Goal: Task Accomplishment & Management: Complete application form

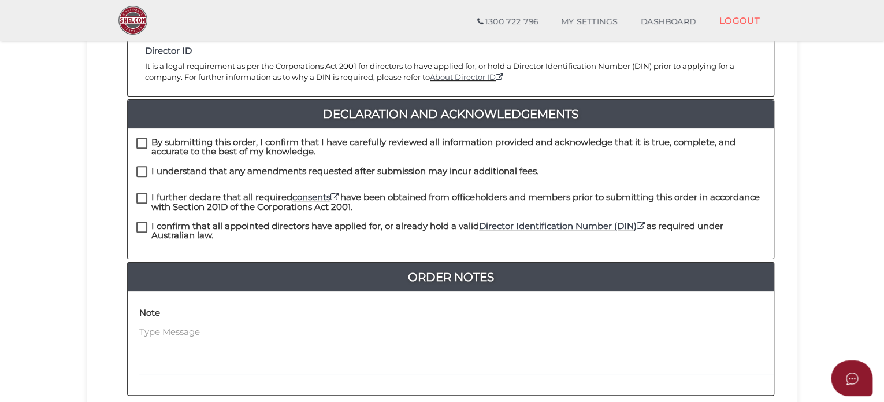
scroll to position [265, 0]
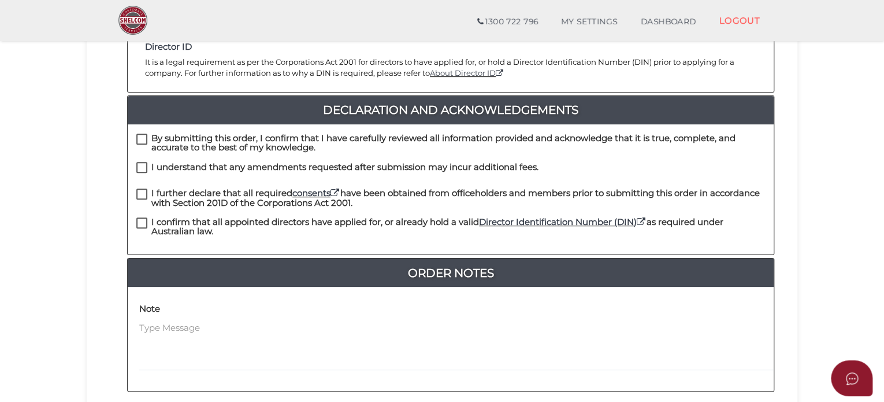
click at [144, 133] on label "By submitting this order, I confirm that I have carefully reviewed all informat…" at bounding box center [450, 140] width 629 height 14
checkbox input "true"
click at [144, 162] on label "I understand that any amendments requested after submission may incur additiona…" at bounding box center [337, 169] width 402 height 14
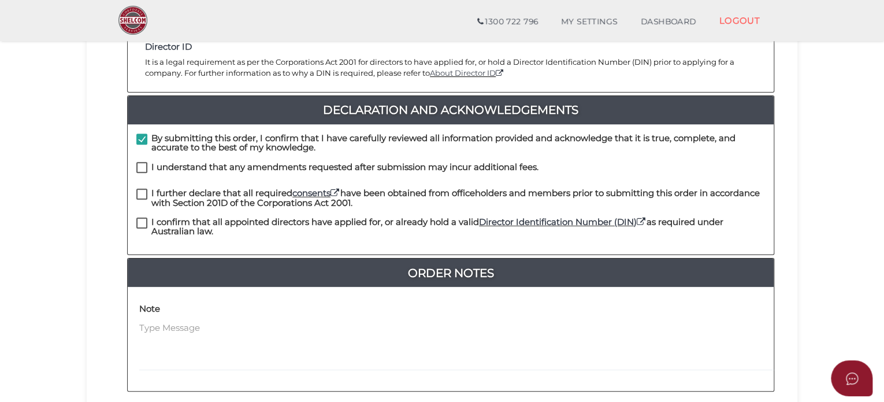
checkbox input "true"
click at [140, 188] on label "I further declare that all required consents have been obtained from officehold…" at bounding box center [450, 195] width 629 height 14
checkbox input "true"
click at [139, 217] on label "I confirm that all appointed directors have applied for, or already hold a vali…" at bounding box center [450, 224] width 629 height 14
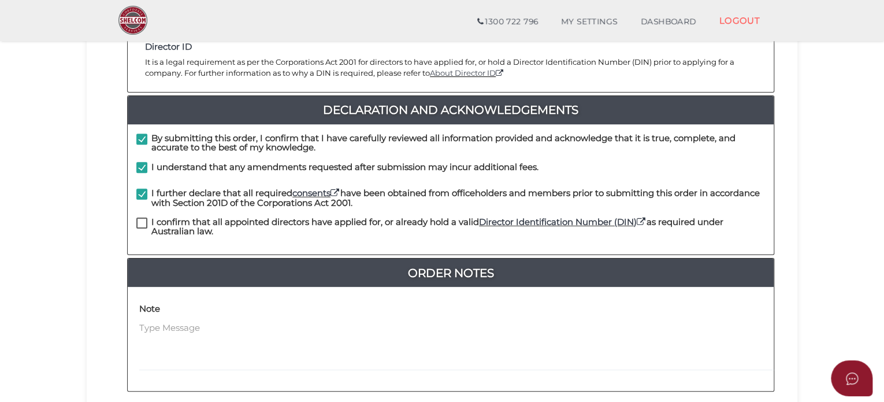
checkbox input "true"
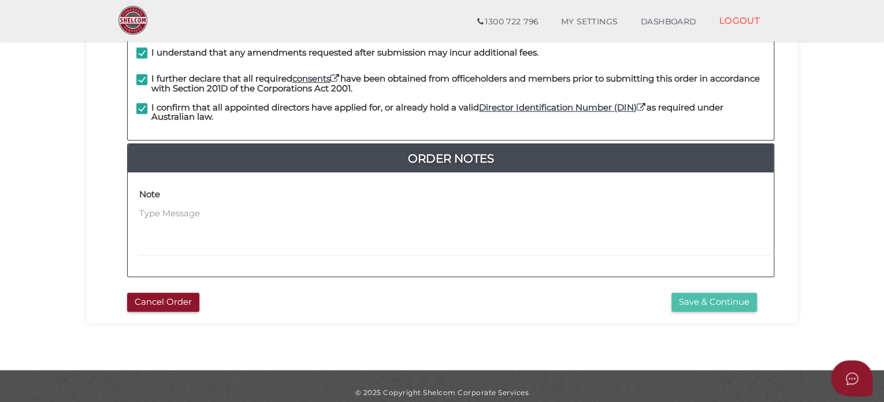
click at [726, 292] on button "Save & Continue" at bounding box center [714, 301] width 86 height 19
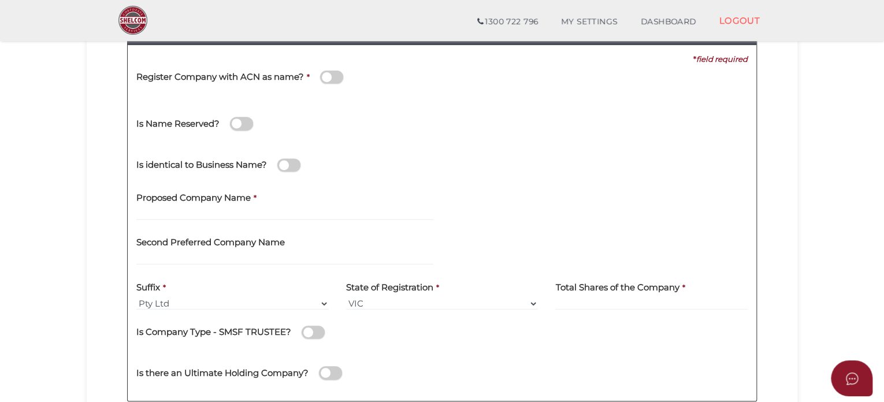
scroll to position [162, 0]
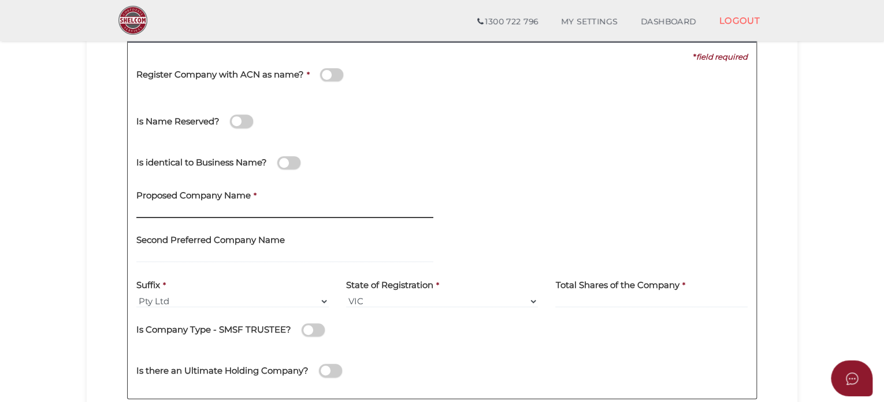
click at [190, 206] on input "text" at bounding box center [284, 211] width 297 height 13
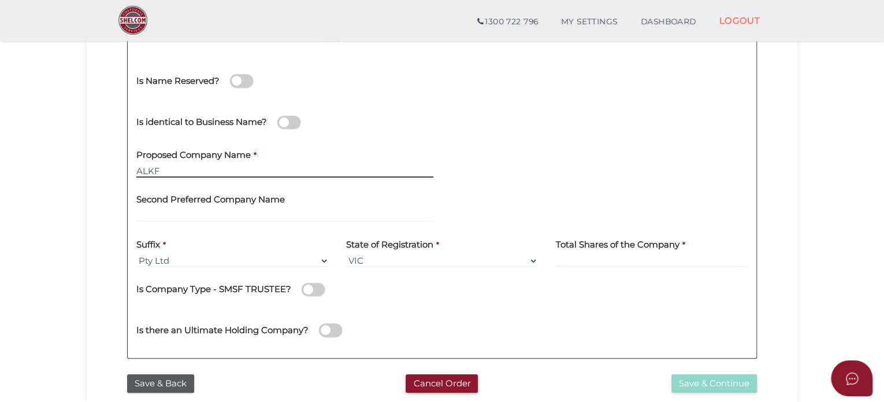
scroll to position [201, 0]
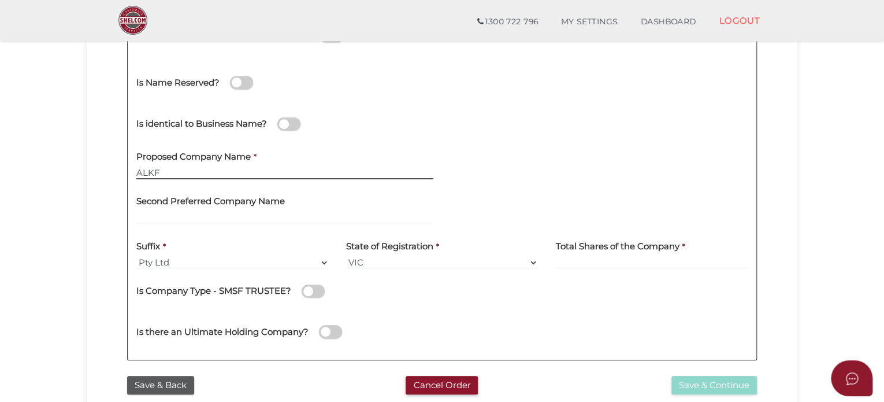
type input "ALKF"
click at [254, 227] on div "Second Preferred Company Name" at bounding box center [285, 210] width 314 height 45
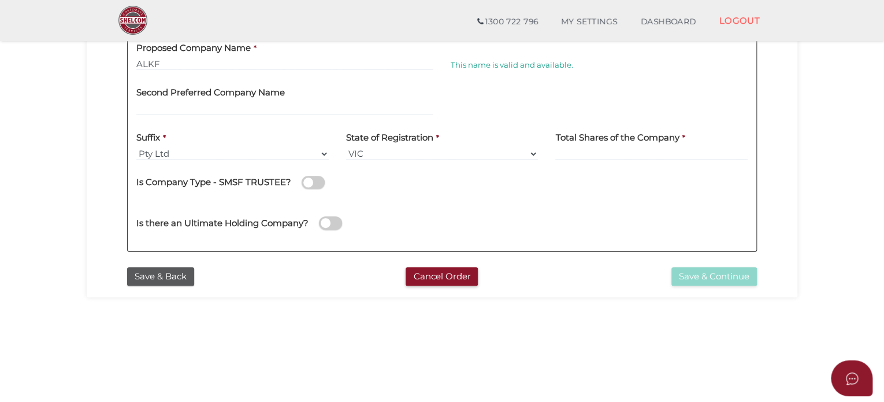
scroll to position [326, 0]
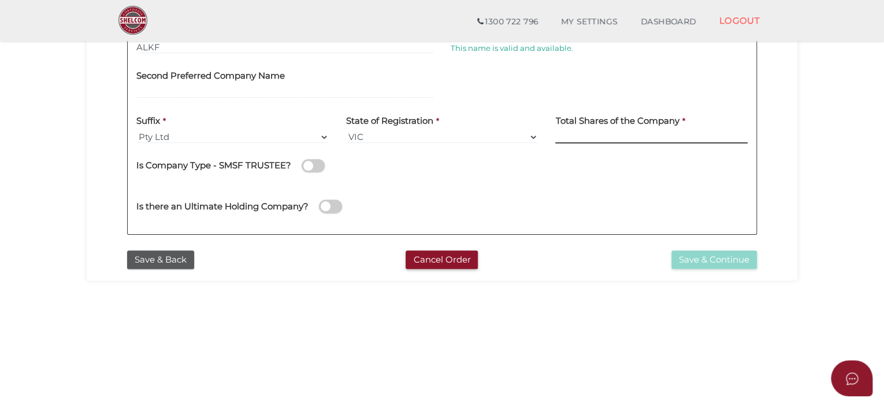
click at [597, 133] on input at bounding box center [651, 137] width 192 height 13
type input "100"
click at [605, 209] on div "Is there an Ultimate Holding Company?" at bounding box center [442, 204] width 629 height 41
click at [708, 256] on button "Save & Continue" at bounding box center [714, 259] width 86 height 19
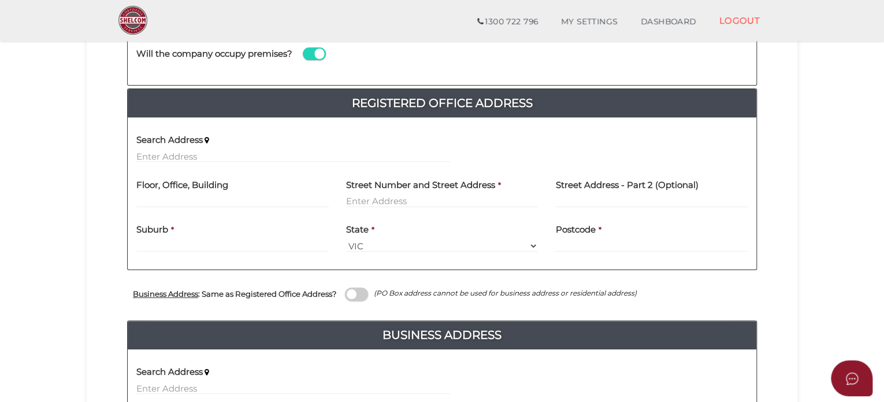
scroll to position [198, 0]
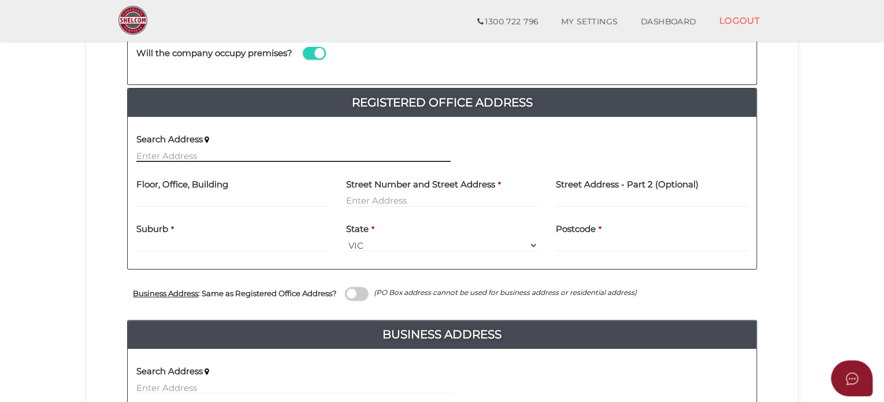
click at [180, 150] on input "text" at bounding box center [293, 155] width 314 height 13
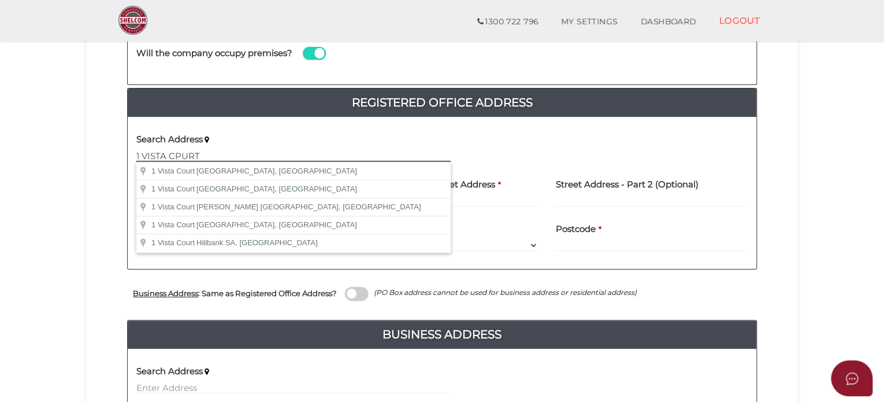
click at [183, 154] on input "1 VISTA CPURT" at bounding box center [293, 155] width 314 height 13
click at [169, 157] on input "1 VISTA OURT" at bounding box center [293, 155] width 314 height 13
click at [172, 158] on input "1 VISTA OURT" at bounding box center [293, 155] width 314 height 13
click at [229, 149] on input "1 VISTA COURT" at bounding box center [293, 155] width 314 height 13
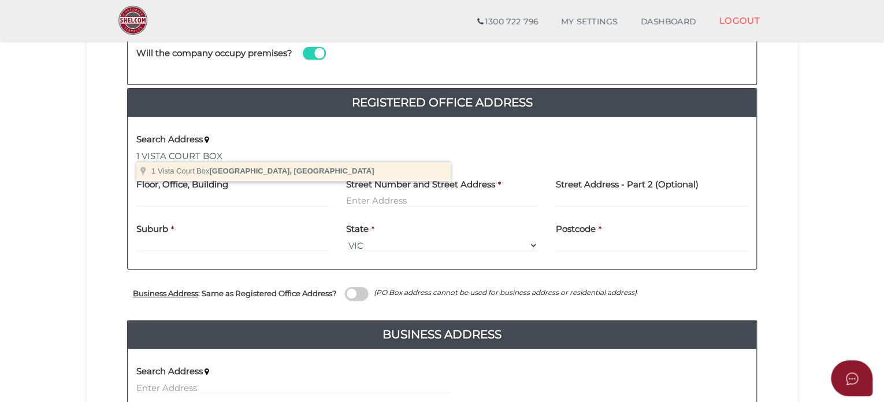
type input "1 Vista Court, Box Hill North VIC, Australia"
type input "1 Vista Court"
type input "Box Hill North"
select select "VIC"
type input "3129"
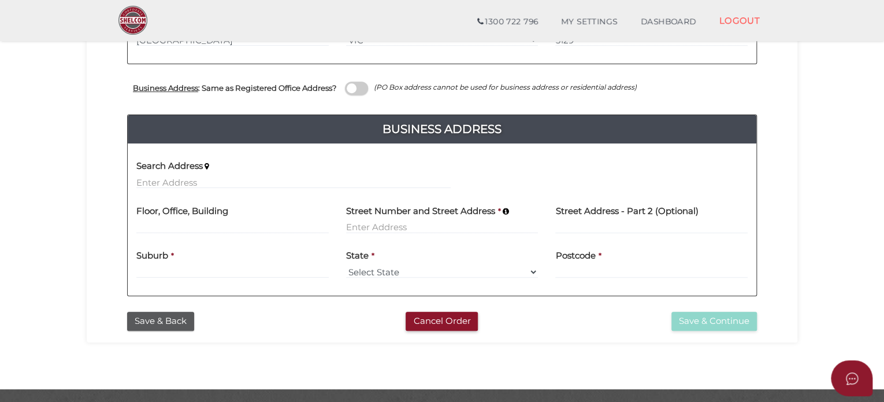
scroll to position [404, 0]
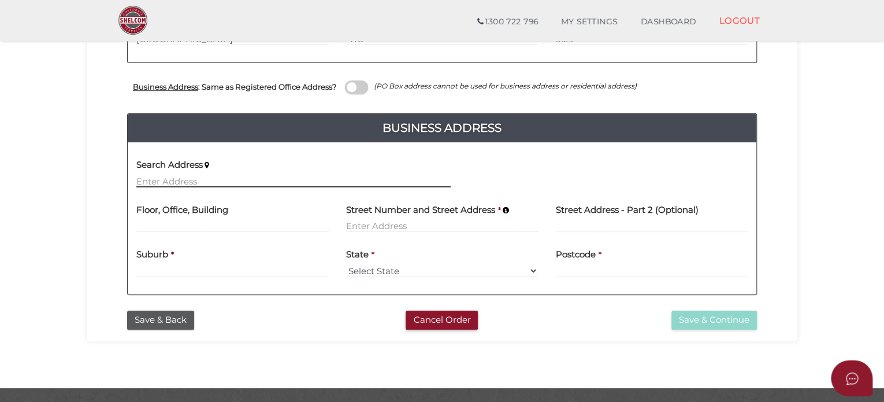
click at [191, 181] on input "text" at bounding box center [293, 181] width 314 height 13
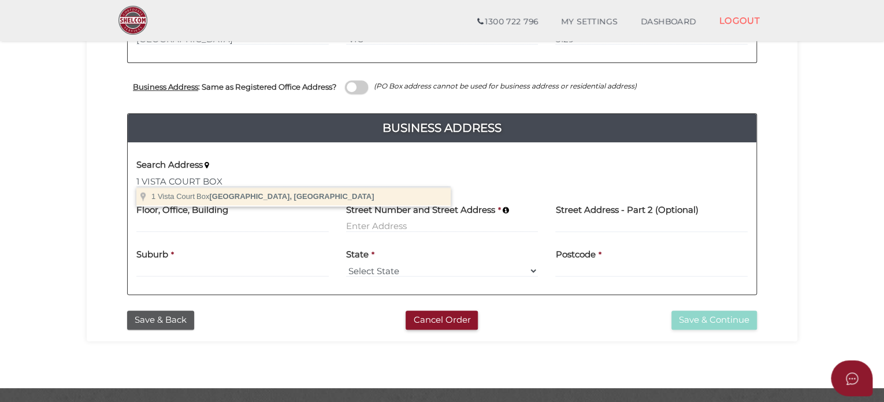
type input "1 Vista Court, Box Hill North VIC, Australia"
type input "1 Vista Court"
type input "Box Hill North"
select select "VIC"
type input "3129"
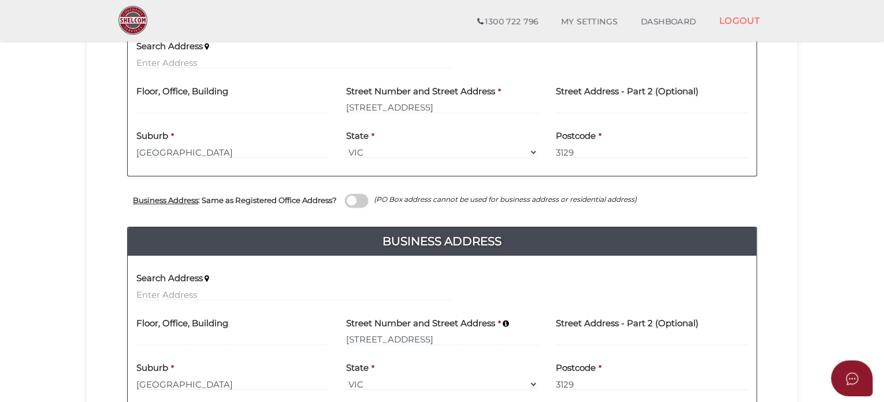
scroll to position [434, 0]
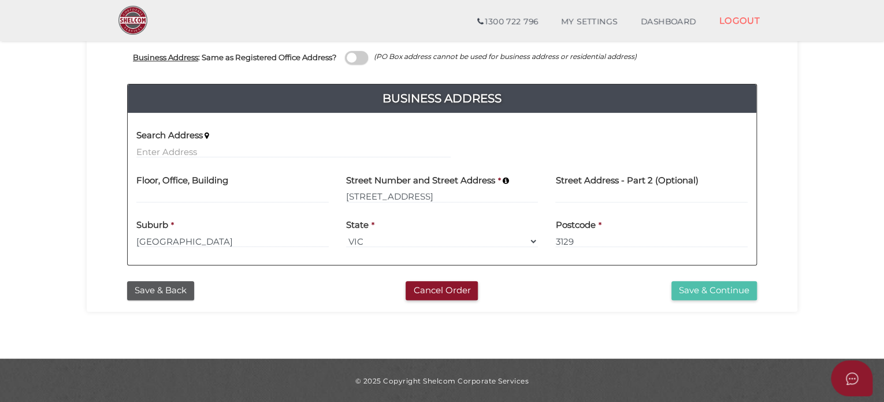
click at [707, 288] on button "Save & Continue" at bounding box center [714, 290] width 86 height 19
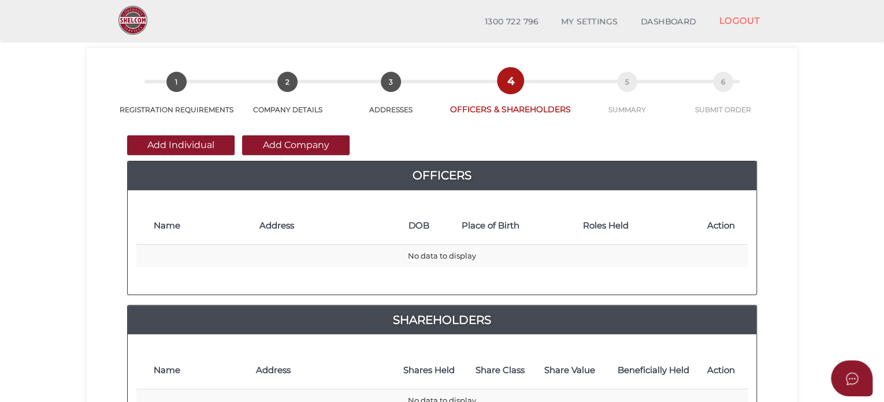
scroll to position [31, 0]
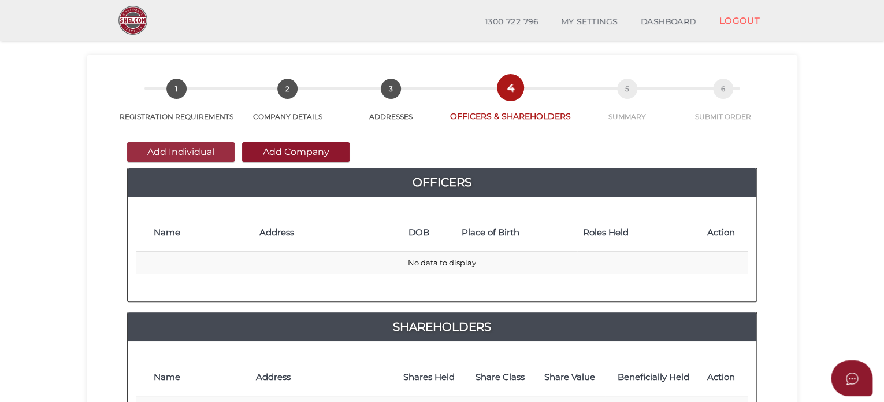
click at [210, 143] on button "Add Individual" at bounding box center [180, 152] width 107 height 20
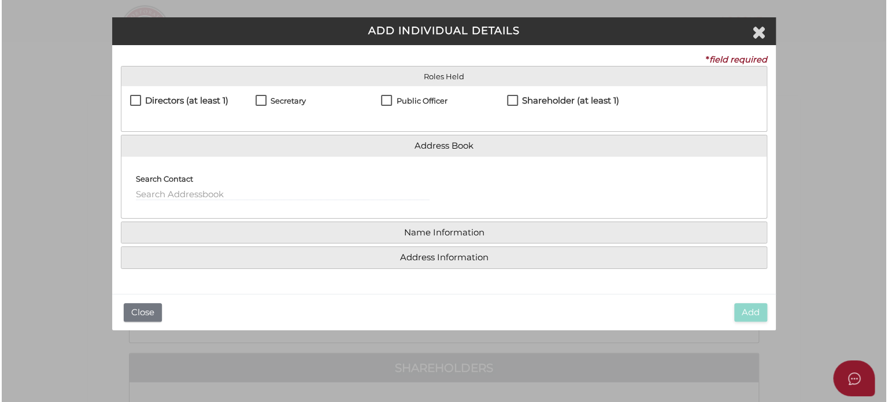
scroll to position [0, 0]
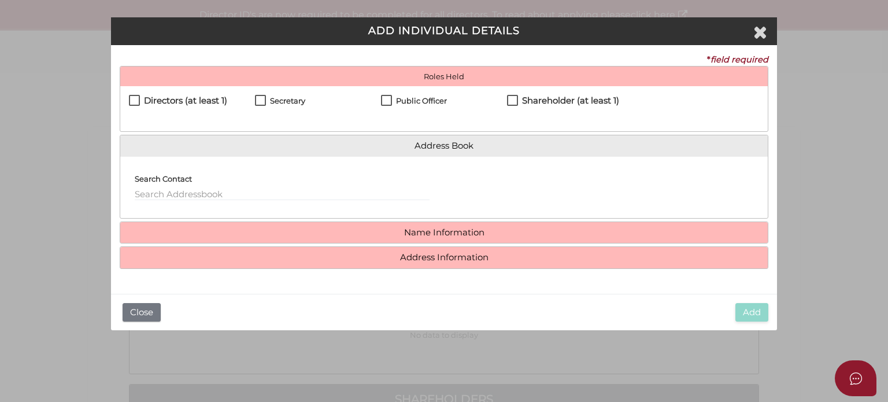
click at [128, 106] on div "Directors (at least 1) Secretary Public Officer Member Shareholder (at least 1)" at bounding box center [443, 108] width 647 height 45
click at [135, 101] on label "Directors (at least 1)" at bounding box center [178, 103] width 98 height 14
checkbox input "true"
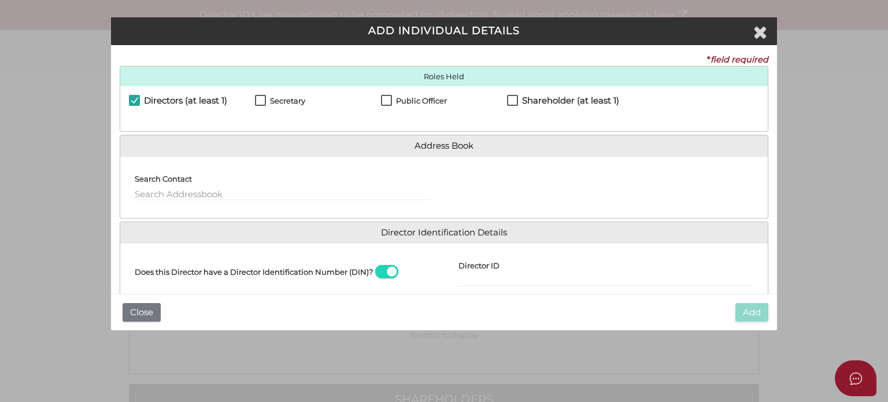
click at [261, 102] on label "Secretary" at bounding box center [280, 103] width 50 height 14
checkbox input "true"
click at [384, 99] on label "Public Officer" at bounding box center [414, 103] width 66 height 14
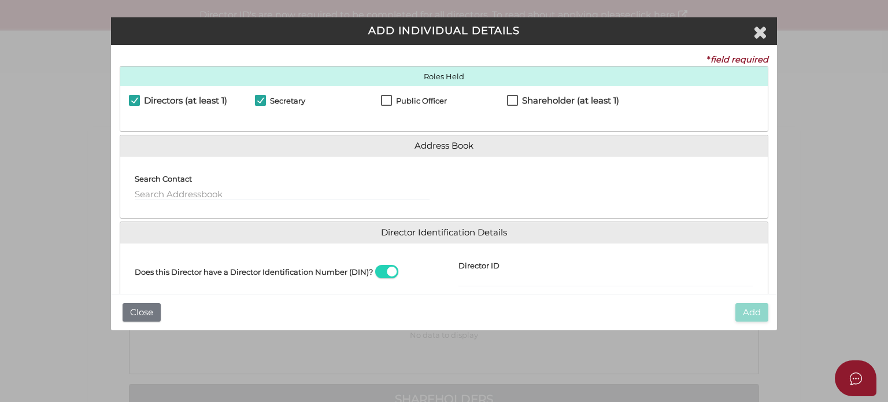
checkbox input "true"
click at [510, 96] on label "Shareholder (at least 1)" at bounding box center [563, 103] width 112 height 14
checkbox input "true"
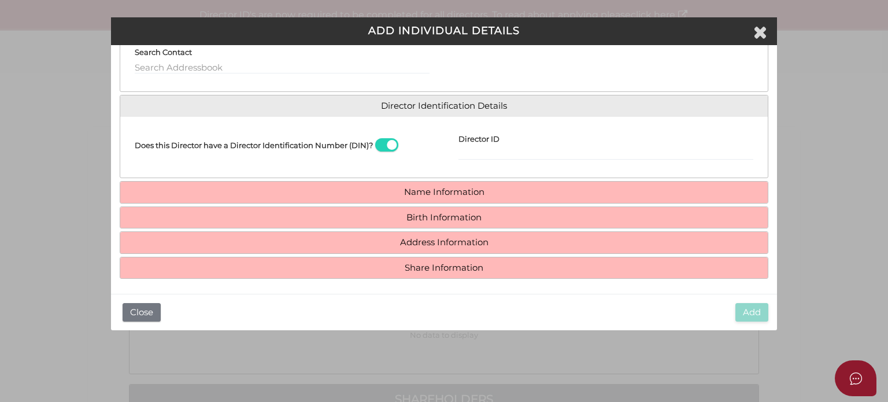
scroll to position [128, 0]
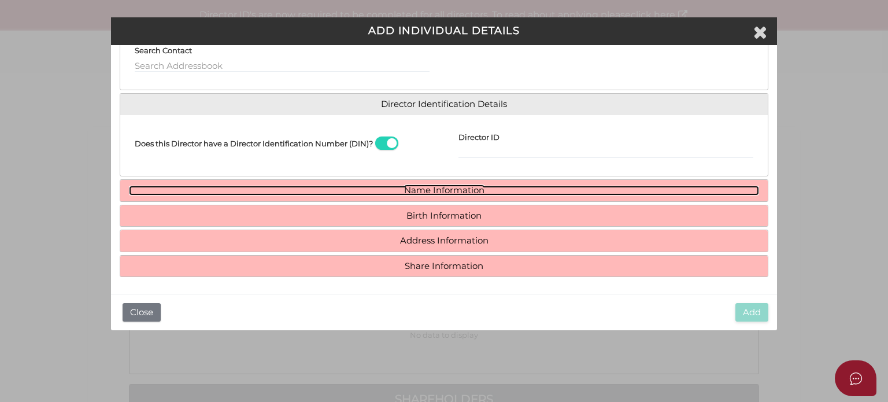
click at [449, 188] on link "Name Information" at bounding box center [444, 190] width 630 height 10
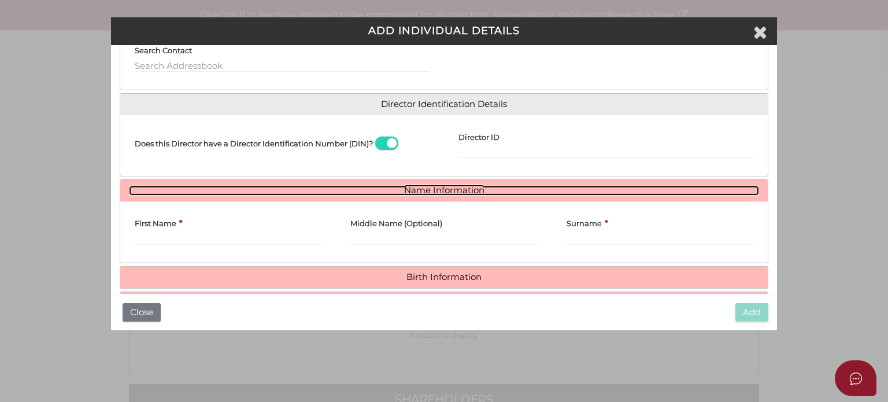
scroll to position [190, 0]
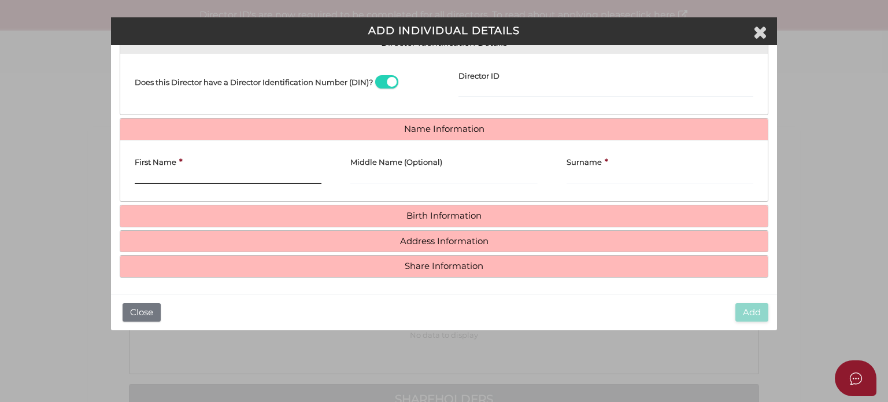
click at [201, 176] on input "First Name" at bounding box center [228, 177] width 187 height 13
paste input "MOHAMMAD"
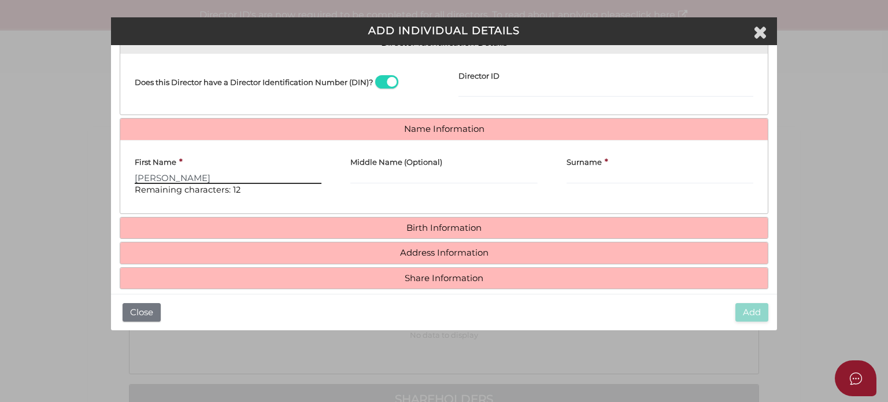
type input "MOHAMMAD"
click at [588, 172] on input "Surname" at bounding box center [659, 177] width 187 height 13
paste input "EMAMINEZHAD"
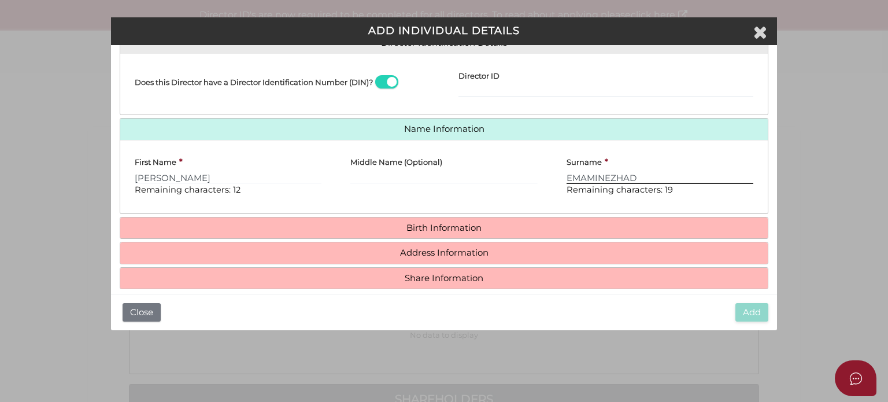
type input "EMAMINEZHAD"
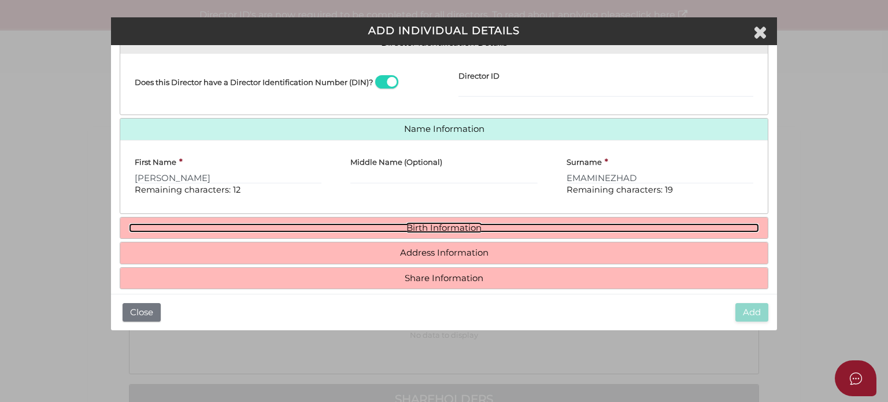
click at [454, 227] on link "Birth Information" at bounding box center [444, 228] width 630 height 10
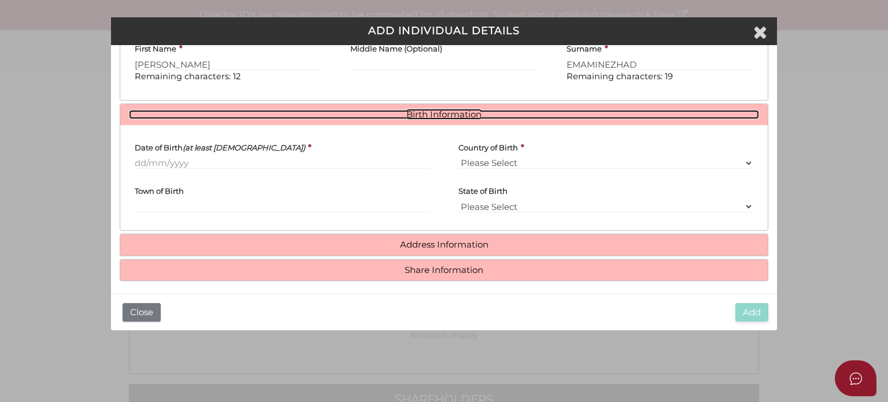
scroll to position [305, 0]
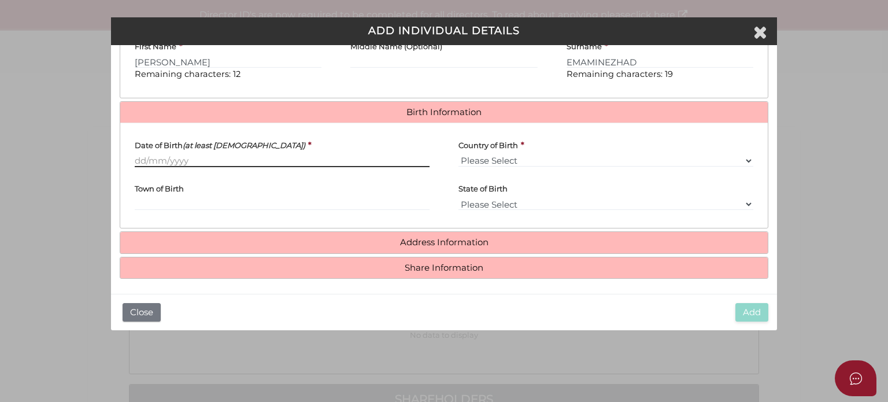
click at [172, 156] on input "Date of Birth (at least 18 years old)" at bounding box center [282, 160] width 295 height 13
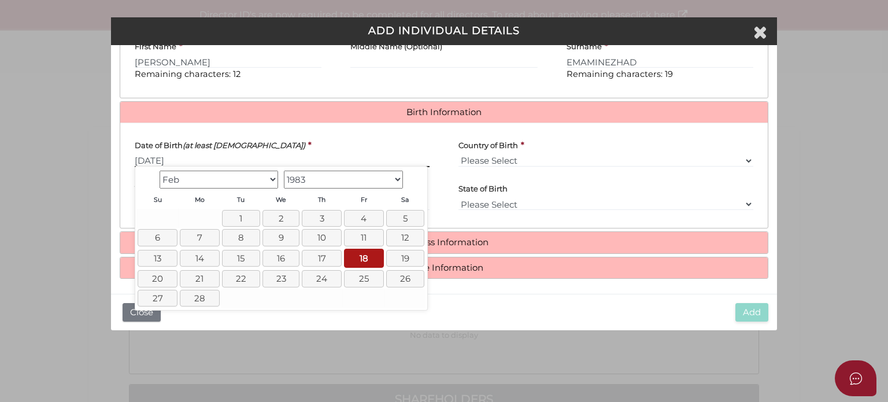
type input "[DATE]"
click at [548, 158] on select "Please Select v Australia Afghanistan Albania Algeria American Samoa Andorra An…" at bounding box center [605, 160] width 295 height 13
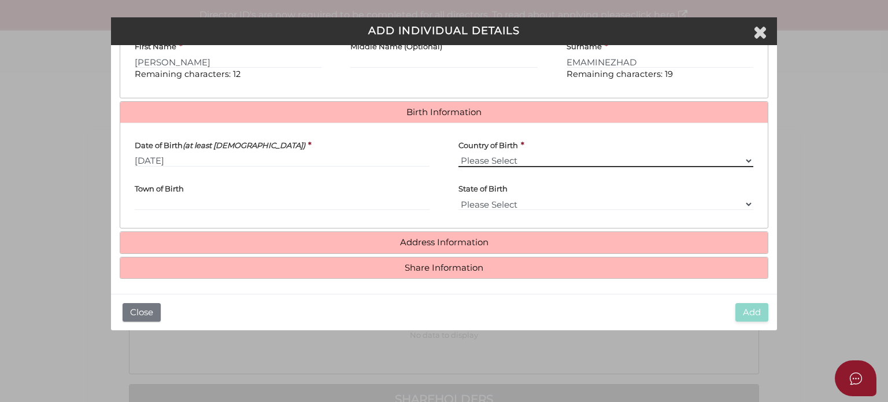
select select "Iran, [DEMOGRAPHIC_DATA] Republic of"
click at [458, 154] on select "Please Select v Australia Afghanistan Albania Algeria American Samoa Andorra An…" at bounding box center [605, 160] width 295 height 13
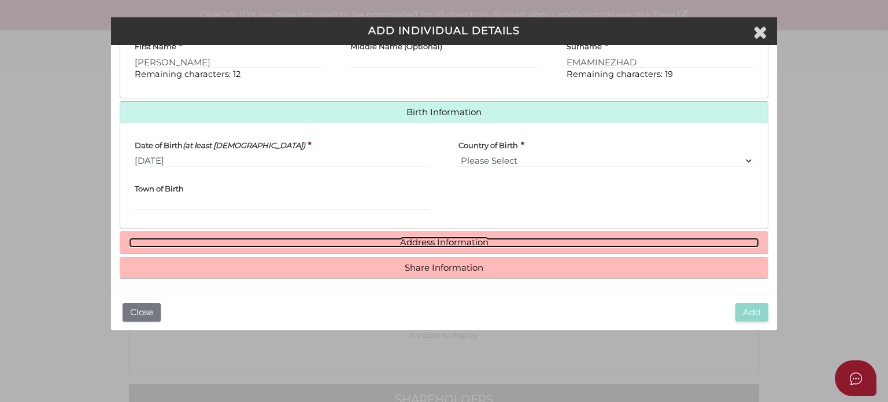
click at [385, 239] on link "Address Information" at bounding box center [444, 242] width 630 height 10
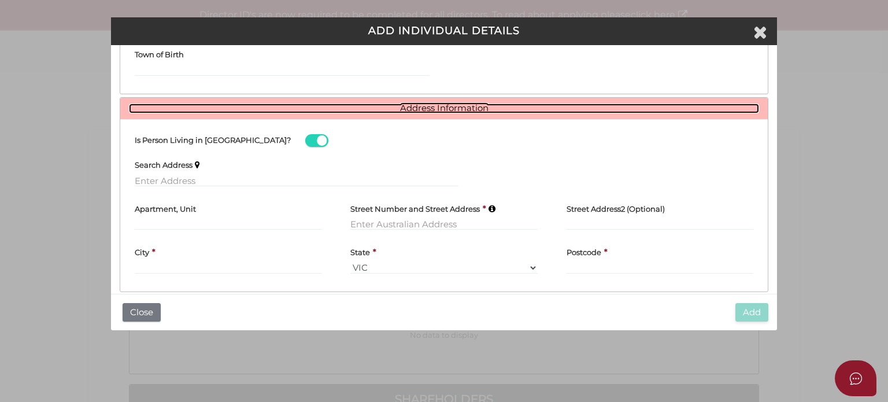
scroll to position [440, 0]
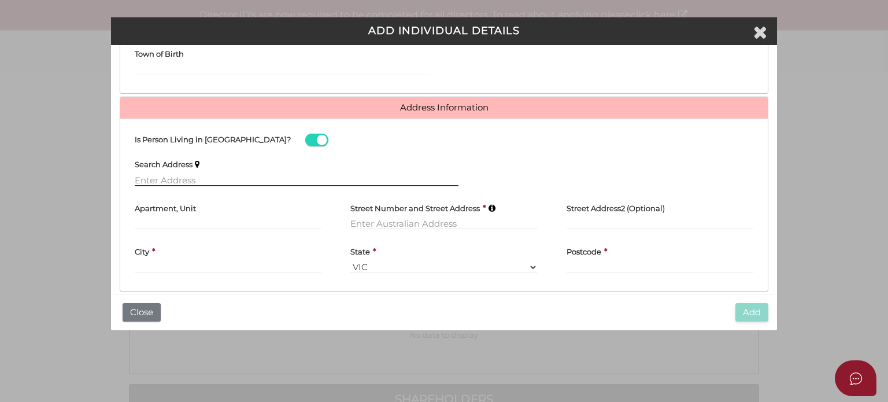
click at [178, 180] on input "text" at bounding box center [297, 179] width 324 height 13
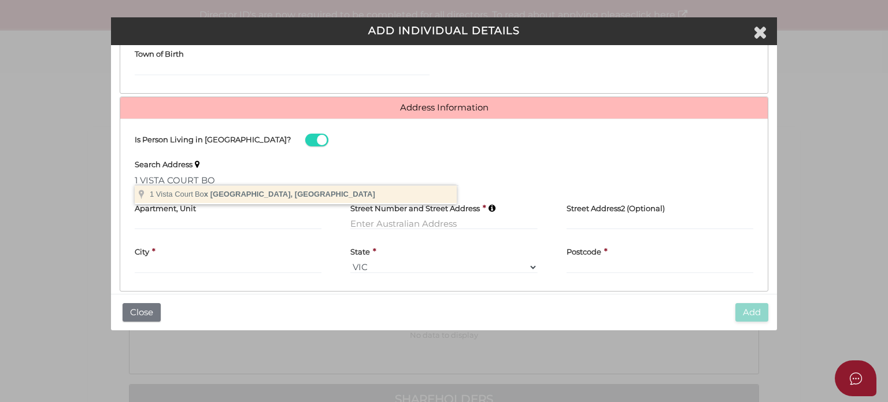
type input "1 Vista Court, Box Hill North VIC, Australia"
type input "1 Vista Court"
type input "Box Hill North"
select select "VIC"
type input "3129"
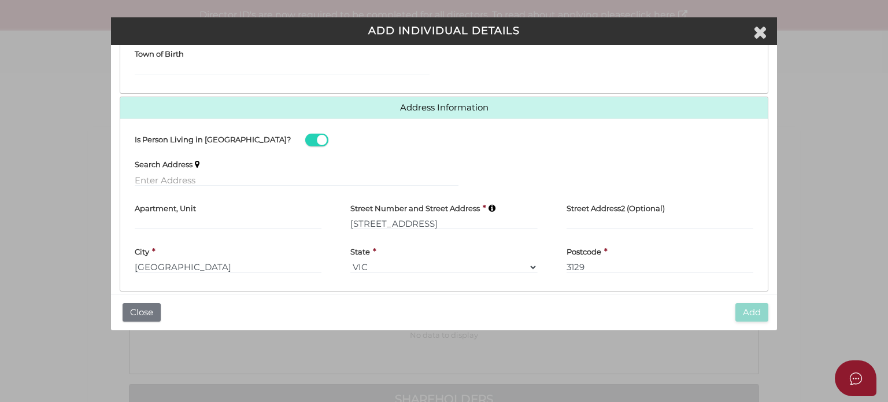
scroll to position [479, 0]
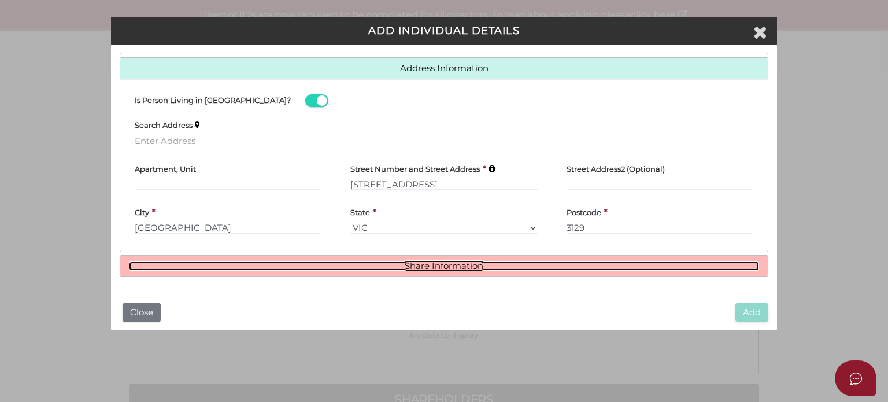
click at [465, 268] on link "Share Information" at bounding box center [444, 266] width 630 height 10
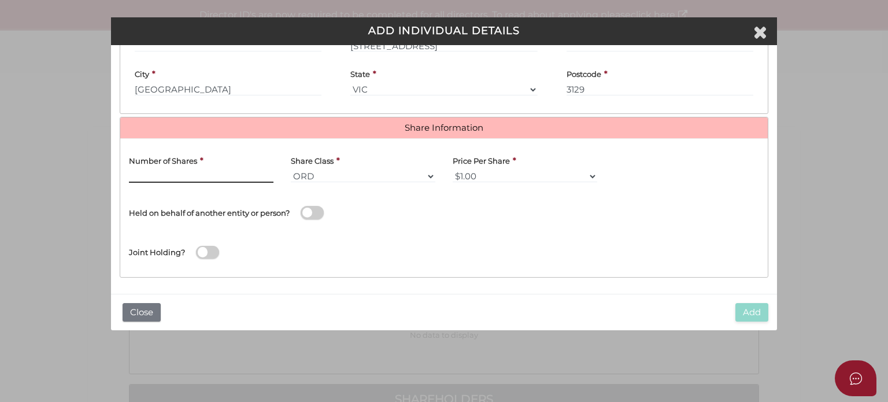
click at [201, 175] on input "text" at bounding box center [201, 176] width 144 height 13
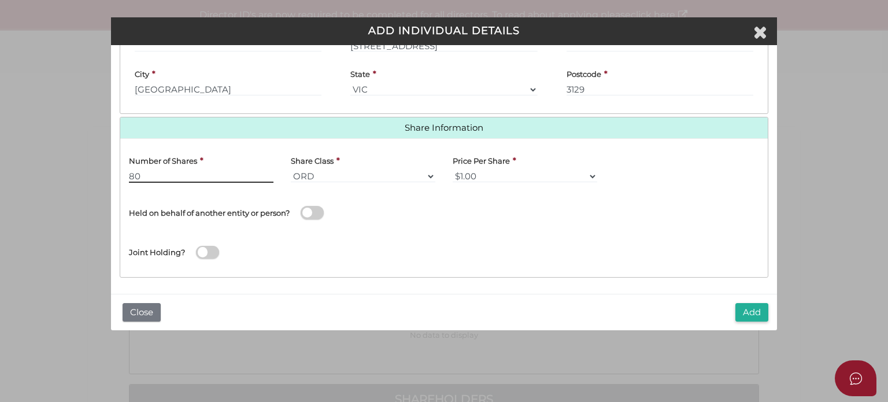
type input "80"
click at [444, 221] on div "Name of Entity *" at bounding box center [606, 210] width 324 height 39
click at [587, 175] on select "$1.00 $0.01 $0.001 $0.0001 $0.10 $0.50 $2.00 $5.00 $10.00 Other" at bounding box center [524, 176] width 144 height 13
click at [452, 170] on select "$1.00 $0.01 $0.001 $0.0001 $0.10 $0.50 $2.00 $5.00 $10.00 Other" at bounding box center [524, 176] width 144 height 13
click at [740, 309] on button "Add" at bounding box center [751, 312] width 33 height 19
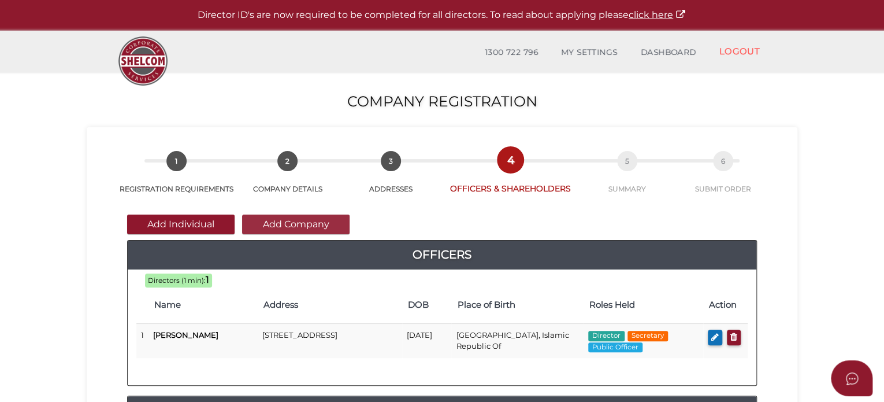
click at [322, 222] on button "Add Company" at bounding box center [295, 224] width 107 height 20
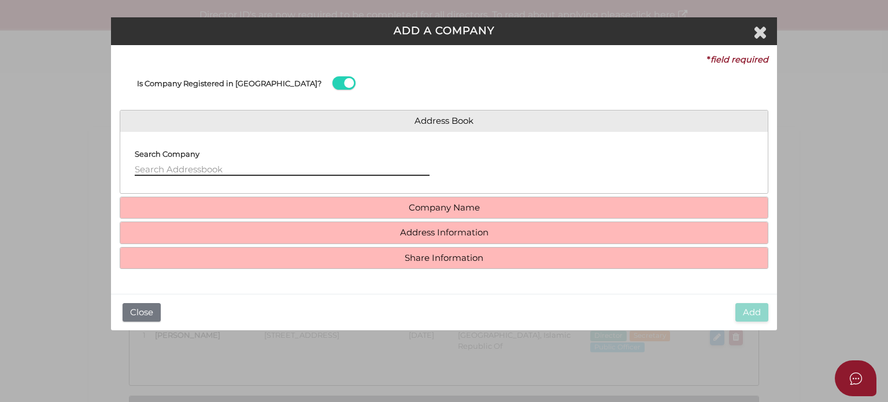
click at [148, 164] on input "text" at bounding box center [282, 169] width 295 height 13
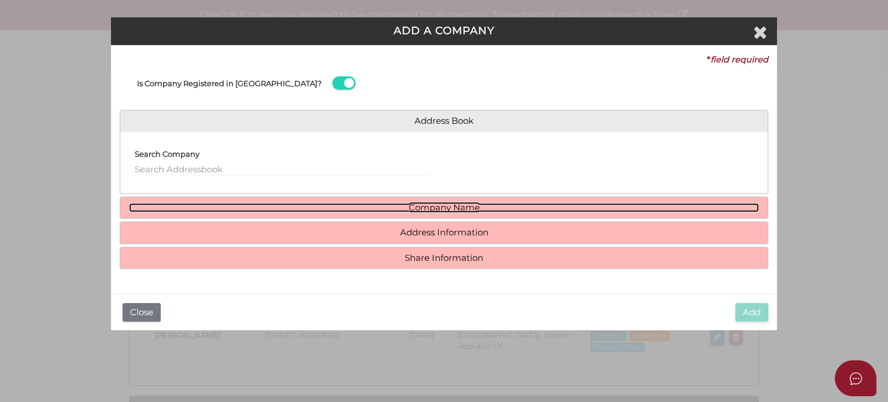
click at [424, 205] on link "Company Name" at bounding box center [444, 208] width 630 height 10
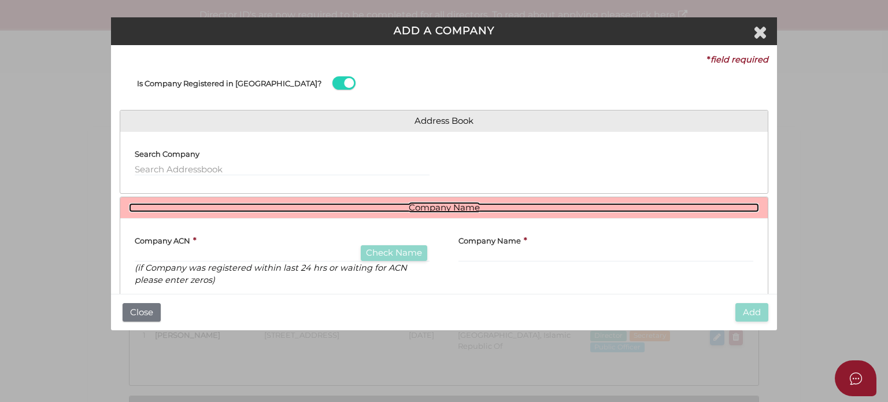
scroll to position [77, 0]
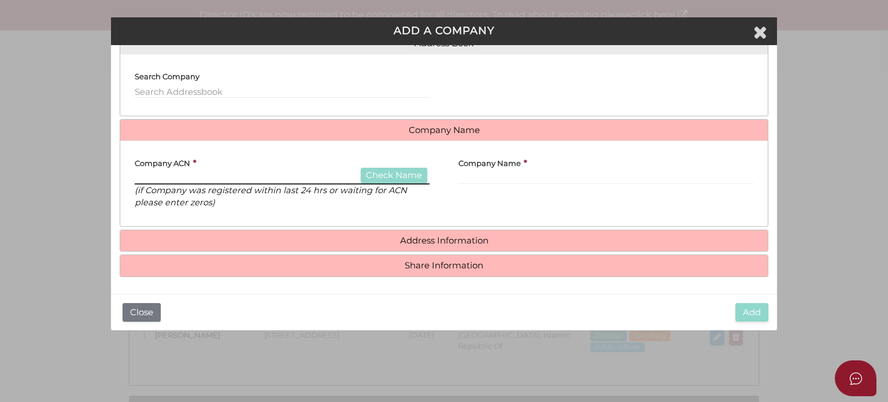
click at [227, 173] on input "text" at bounding box center [282, 178] width 295 height 13
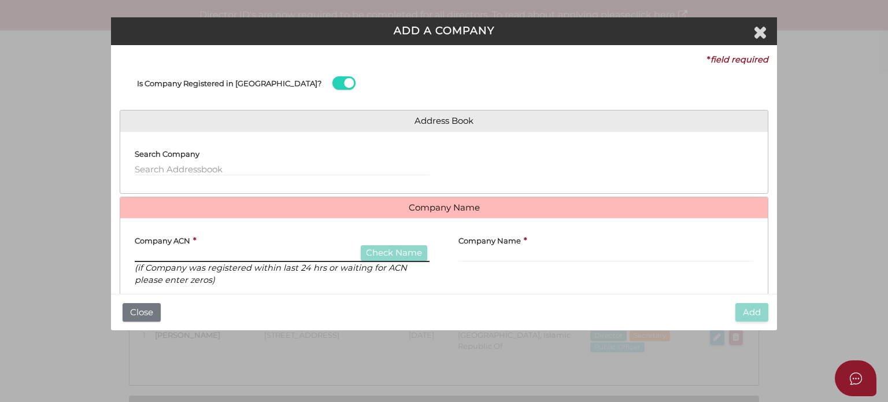
scroll to position [0, 0]
paste input "276637049"
type input "276637049"
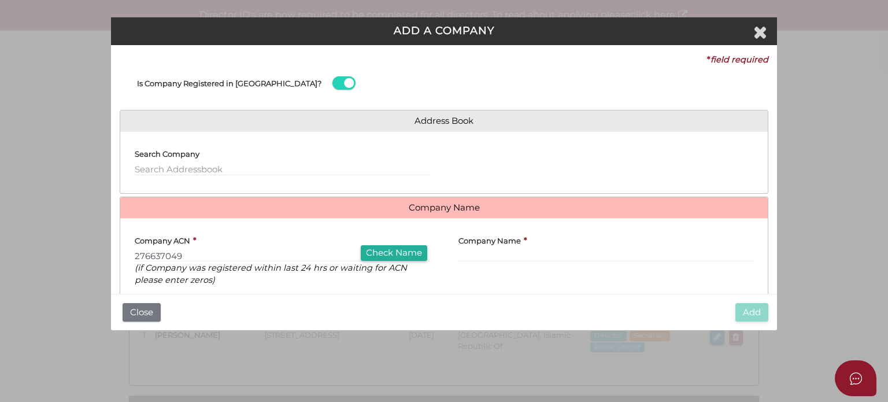
click at [289, 306] on div "Add Close" at bounding box center [444, 312] width 666 height 37
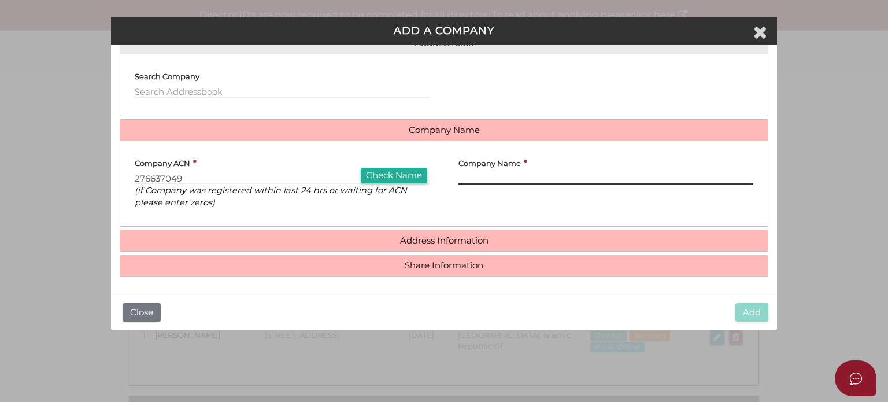
click at [476, 177] on input "text" at bounding box center [605, 178] width 295 height 13
paste input "The Trustee for Ashjaee Family Trust"
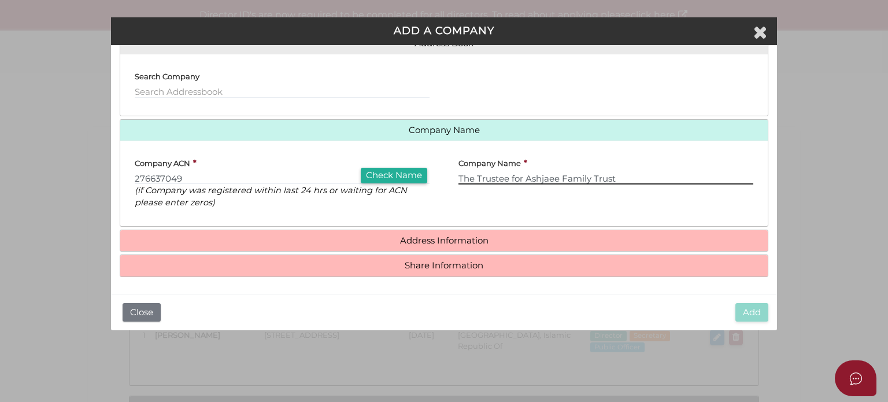
type input "The Trustee for Ashjaee Family Trust"
click at [502, 210] on div "Company Name * The Trustee for Ashjaee Family Trust" at bounding box center [606, 184] width 324 height 68
click at [404, 176] on button "Check Name" at bounding box center [394, 176] width 66 height 16
